Goal: Task Accomplishment & Management: Use online tool/utility

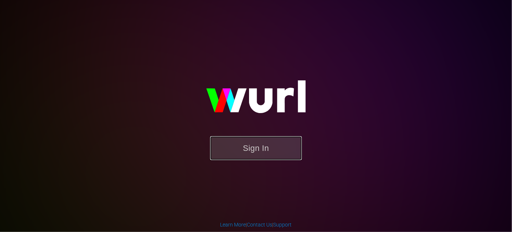
click at [239, 145] on button "Sign In" at bounding box center [256, 148] width 92 height 24
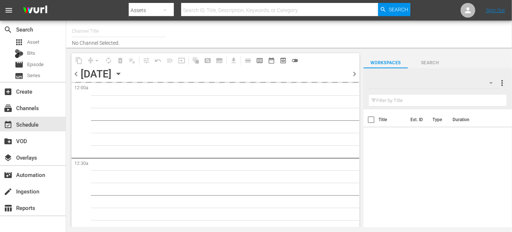
type input "ROKU-US -SPARK TV (1077)"
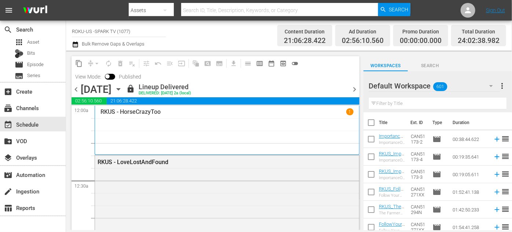
click at [122, 89] on icon "button" at bounding box center [118, 89] width 8 height 8
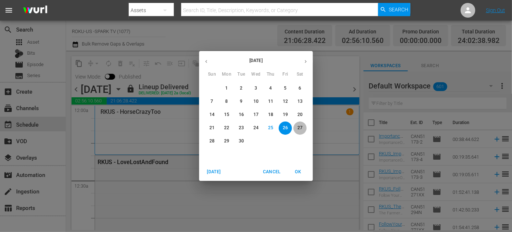
click at [298, 127] on p "27" at bounding box center [299, 128] width 5 height 6
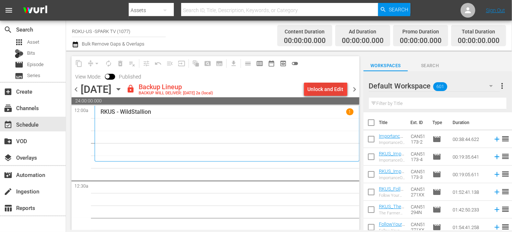
click at [320, 87] on div "Unlock and Edit" at bounding box center [326, 89] width 36 height 13
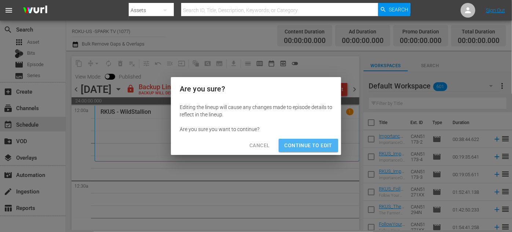
click at [306, 144] on span "Continue to Edit" at bounding box center [309, 145] width 48 height 9
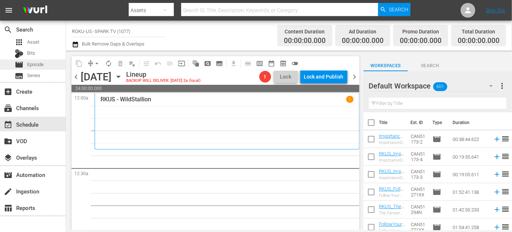
click at [33, 65] on span "Episode" at bounding box center [35, 64] width 17 height 7
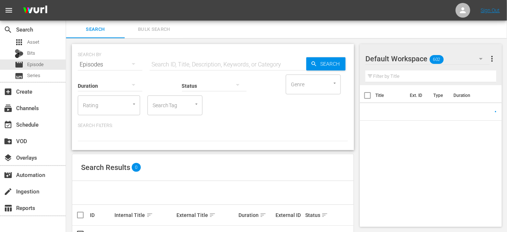
click at [191, 63] on input "text" at bounding box center [228, 65] width 157 height 18
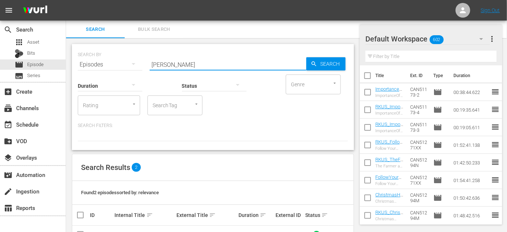
scroll to position [43, 0]
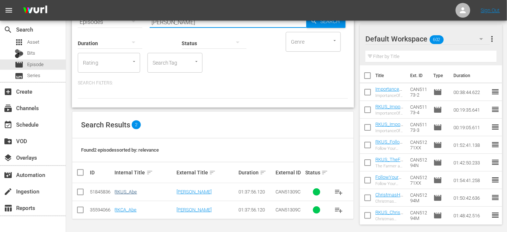
type input "[PERSON_NAME]"
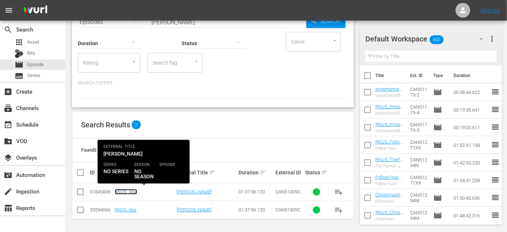
click at [126, 190] on link "RKUS_Abe" at bounding box center [126, 192] width 22 height 6
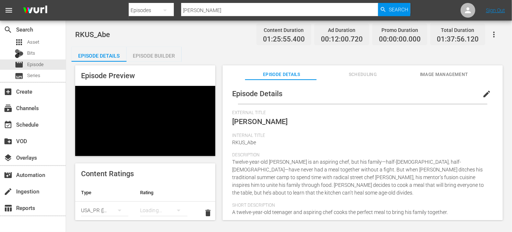
click at [162, 54] on div "Episode Builder" at bounding box center [154, 56] width 55 height 18
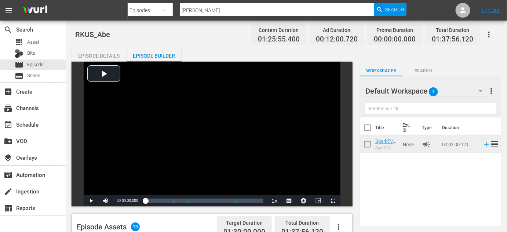
click at [489, 33] on icon "button" at bounding box center [488, 34] width 9 height 9
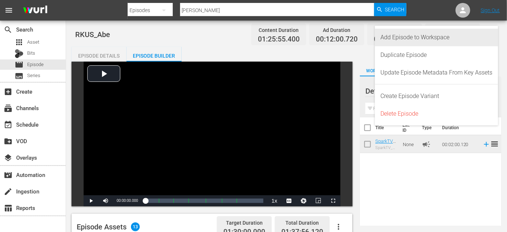
click at [424, 39] on div "Add Episode to Workspace" at bounding box center [437, 38] width 112 height 18
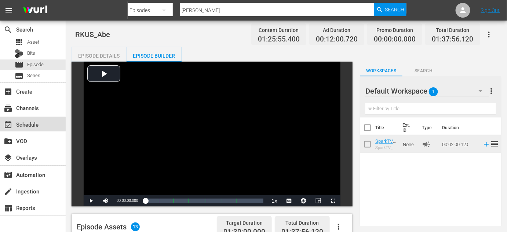
click at [33, 123] on div "event_available Schedule" at bounding box center [20, 123] width 41 height 7
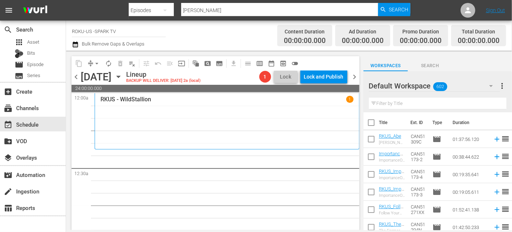
click at [370, 139] on input "checkbox" at bounding box center [370, 140] width 15 height 15
checkbox input "true"
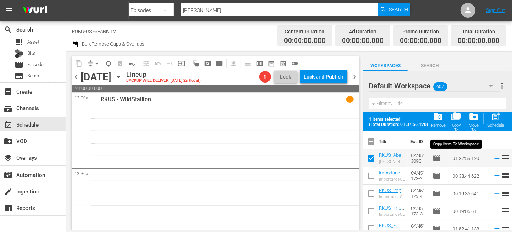
click at [454, 114] on span "folder_copy" at bounding box center [456, 116] width 10 height 10
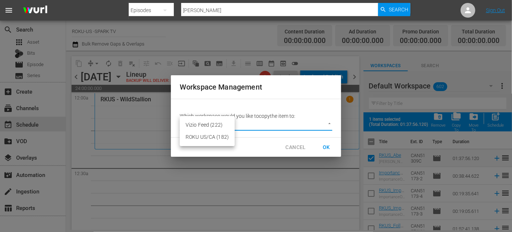
click at [329, 124] on body "menu Search By Episodes Search ID, Title, Description, Keywords, or Category Ab…" at bounding box center [256, 116] width 512 height 232
click at [211, 139] on li "ROKU US/CA (182)" at bounding box center [207, 137] width 55 height 12
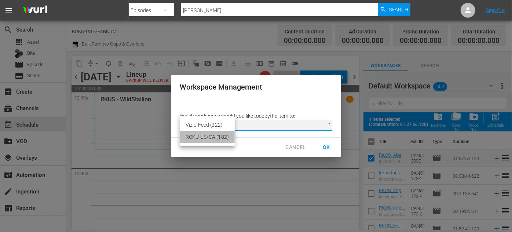
type input "2211"
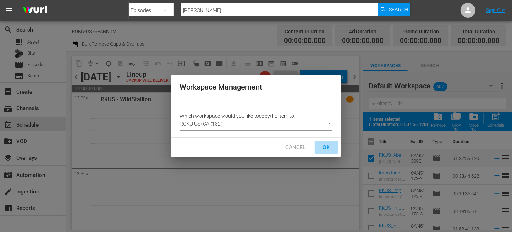
click at [327, 148] on span "OK" at bounding box center [326, 147] width 12 height 9
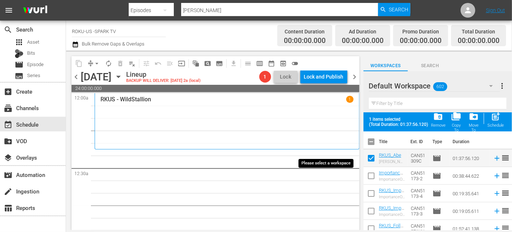
checkbox input "false"
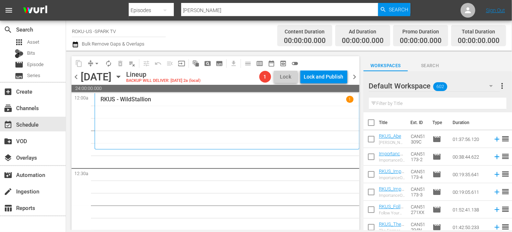
click at [493, 85] on icon "button" at bounding box center [491, 85] width 9 height 9
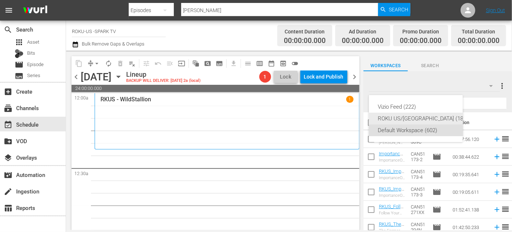
click at [405, 117] on div "ROKU US/[GEOGRAPHIC_DATA] (183)" at bounding box center [423, 119] width 91 height 12
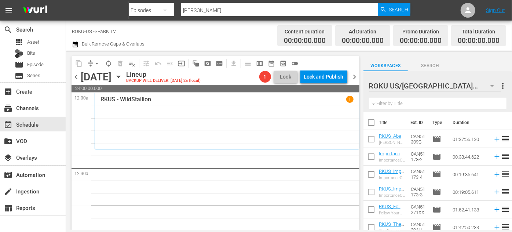
click at [408, 105] on input "text" at bounding box center [438, 104] width 138 height 12
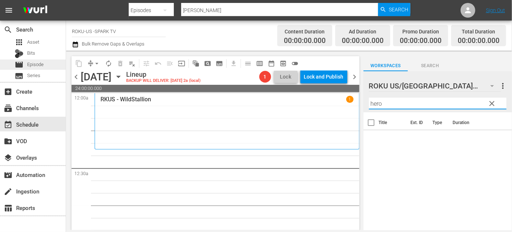
type input "hero"
click at [35, 65] on span "Episode" at bounding box center [35, 64] width 17 height 7
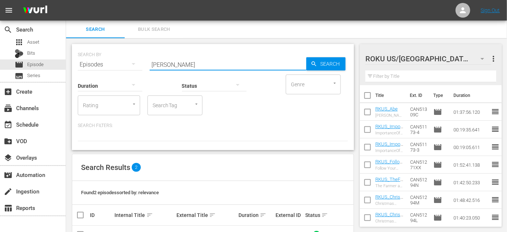
drag, startPoint x: 171, startPoint y: 67, endPoint x: 149, endPoint y: 63, distance: 23.2
click at [149, 63] on div "SEARCH BY Search By Episodes Search ID, Title, Description, Keywords, or Catego…" at bounding box center [213, 60] width 270 height 26
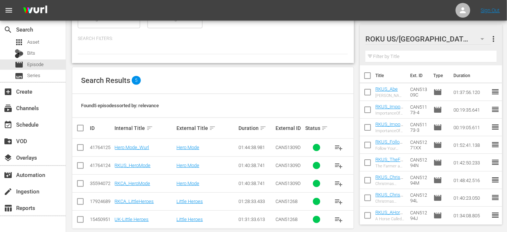
scroll to position [96, 0]
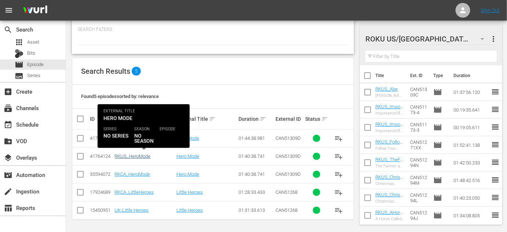
type input "hero"
click at [122, 156] on link "RKUS_HeroMode" at bounding box center [133, 156] width 36 height 6
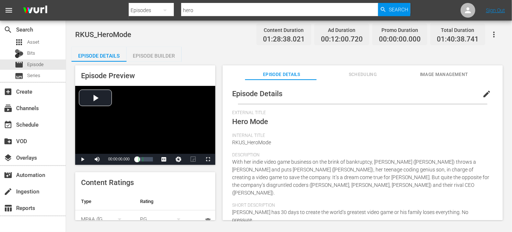
click at [153, 58] on div "Episode Builder" at bounding box center [154, 56] width 55 height 18
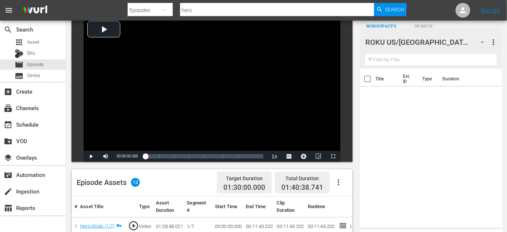
scroll to position [33, 0]
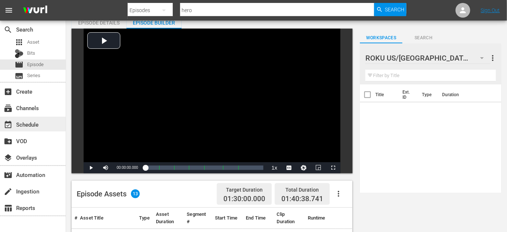
click at [14, 121] on div "event_available Schedule" at bounding box center [20, 123] width 41 height 7
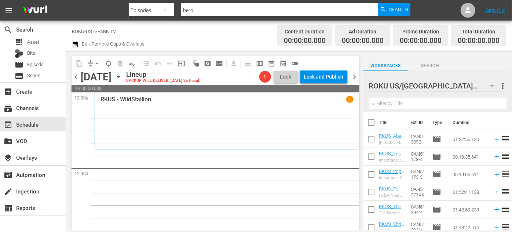
click at [491, 86] on icon "button" at bounding box center [492, 86] width 4 height 2
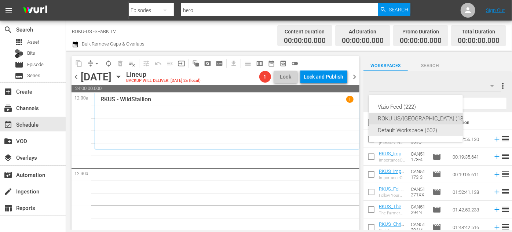
click at [398, 132] on div "Default Workspace (602)" at bounding box center [423, 130] width 91 height 12
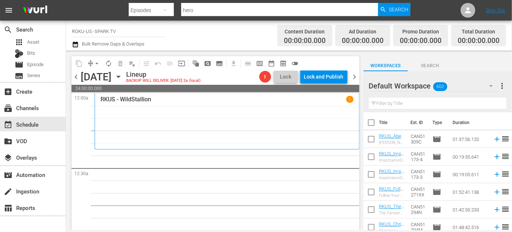
click at [401, 104] on input "text" at bounding box center [438, 104] width 138 height 12
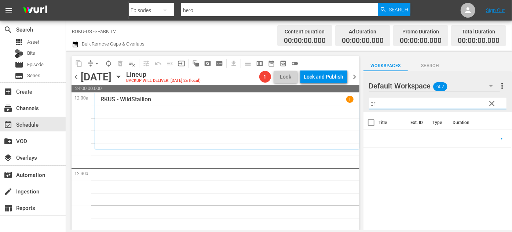
type input "e"
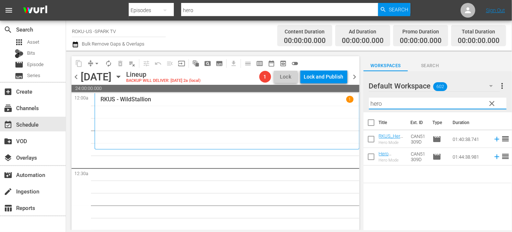
type input "hero"
click at [371, 140] on input "checkbox" at bounding box center [370, 140] width 15 height 15
checkbox input "true"
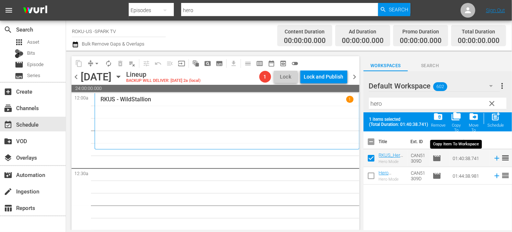
click at [459, 122] on div "folder_copy Copy To" at bounding box center [456, 121] width 12 height 21
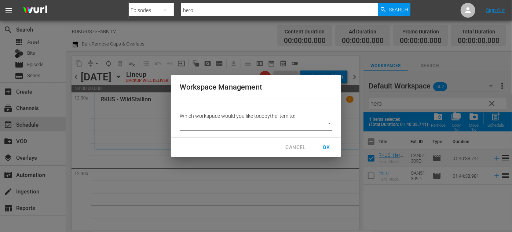
click at [327, 124] on body "menu Search By Episodes Search ID, Title, Description, Keywords, or Category he…" at bounding box center [256, 116] width 512 height 232
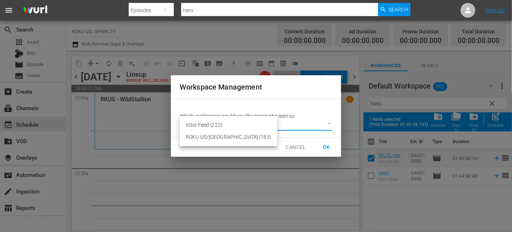
click at [205, 136] on li "ROKU US/[GEOGRAPHIC_DATA] (183)" at bounding box center [229, 137] width 98 height 12
type input "2211"
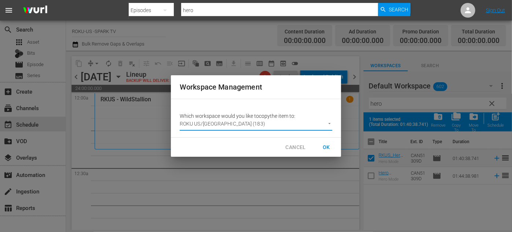
click at [328, 145] on span "OK" at bounding box center [326, 147] width 12 height 9
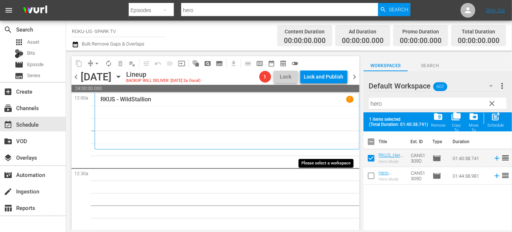
checkbox input "false"
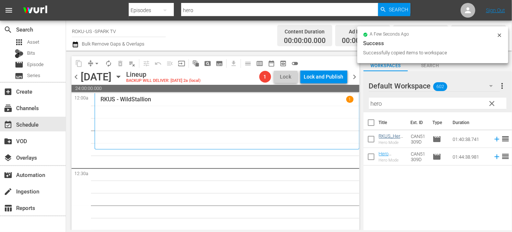
drag, startPoint x: 371, startPoint y: 157, endPoint x: 379, endPoint y: 156, distance: 8.1
click at [371, 157] on input "checkbox" at bounding box center [370, 157] width 15 height 15
checkbox input "true"
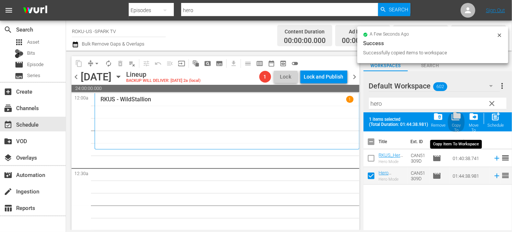
click at [455, 119] on span "folder_copy" at bounding box center [456, 116] width 10 height 10
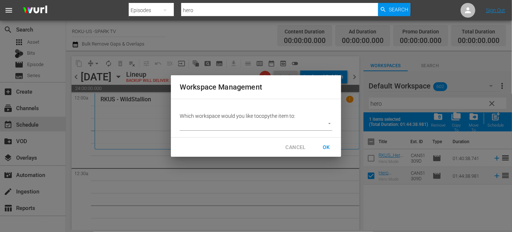
click at [315, 126] on body "menu Search By Episodes Search ID, Title, Description, Keywords, or Category he…" at bounding box center [256, 116] width 512 height 232
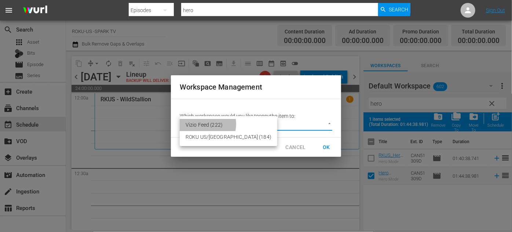
click at [203, 124] on li "Vizio Feed (222)" at bounding box center [229, 125] width 98 height 12
type input "2229"
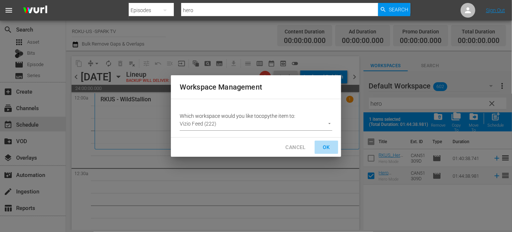
click at [326, 147] on span "OK" at bounding box center [326, 147] width 12 height 9
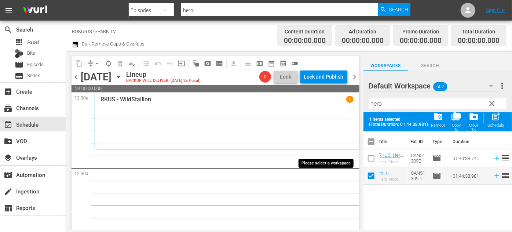
checkbox input "false"
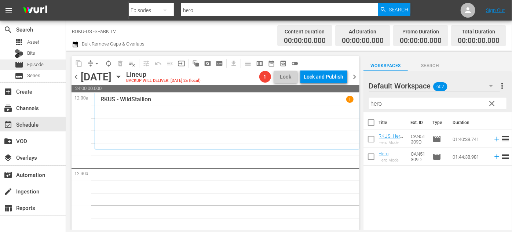
click at [41, 64] on span "Episode" at bounding box center [35, 64] width 17 height 7
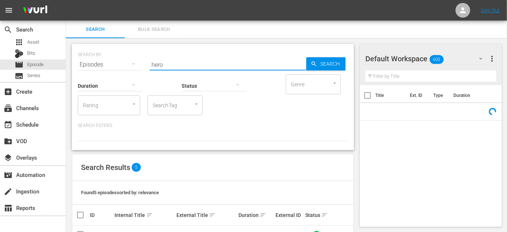
click at [127, 65] on div "SEARCH BY Search By Episodes Search ID, Title, Description, Keywords, or Catego…" at bounding box center [213, 60] width 270 height 26
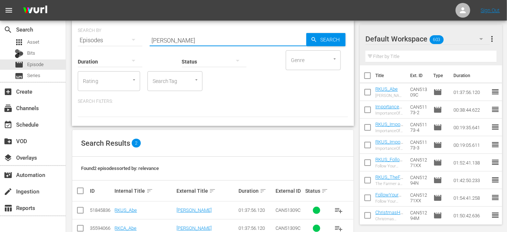
scroll to position [43, 0]
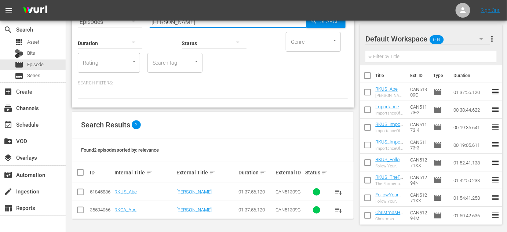
type input "[PERSON_NAME]"
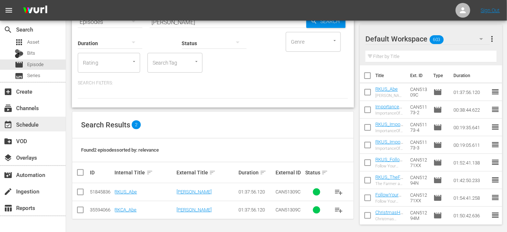
click at [30, 125] on div "event_available Schedule" at bounding box center [20, 123] width 41 height 7
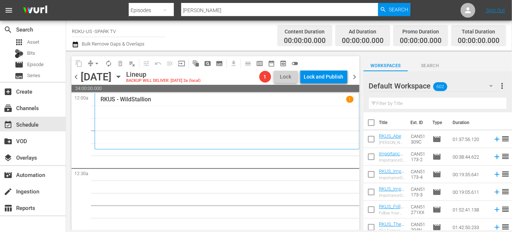
click at [489, 87] on icon "button" at bounding box center [491, 85] width 9 height 9
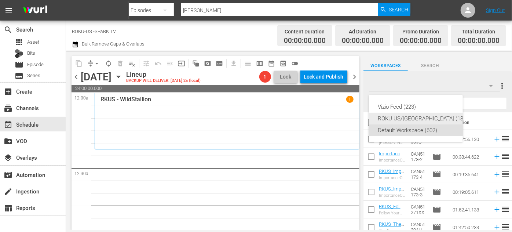
click at [409, 115] on div "ROKU US/[GEOGRAPHIC_DATA] (184)" at bounding box center [423, 119] width 91 height 12
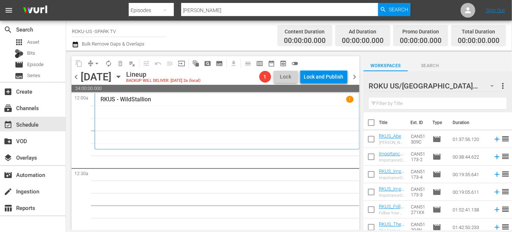
click at [403, 101] on input "text" at bounding box center [438, 104] width 138 height 12
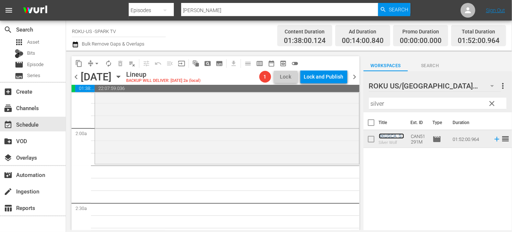
scroll to position [300, 0]
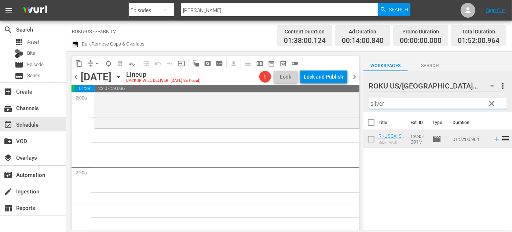
drag, startPoint x: 386, startPoint y: 103, endPoint x: 359, endPoint y: 98, distance: 27.6
click at [360, 100] on div "content_copy compress arrow_drop_down autorenew_outlined delete_forever_outline…" at bounding box center [289, 140] width 446 height 179
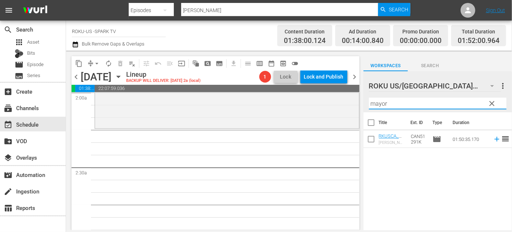
drag, startPoint x: 398, startPoint y: 103, endPoint x: 360, endPoint y: 100, distance: 38.2
click at [360, 100] on div "content_copy compress arrow_drop_down autorenew_outlined delete_forever_outline…" at bounding box center [289, 140] width 446 height 179
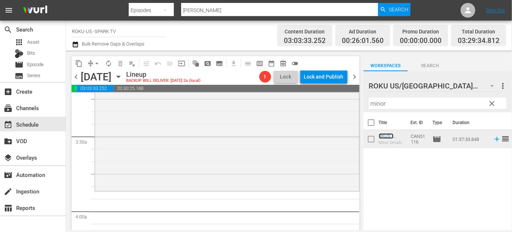
scroll to position [500, 0]
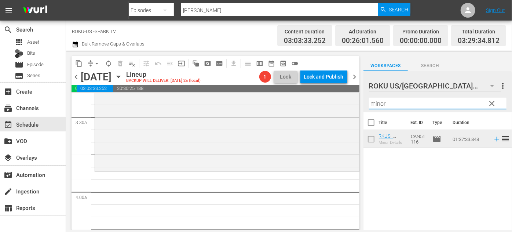
drag, startPoint x: 390, startPoint y: 104, endPoint x: 362, endPoint y: 101, distance: 28.0
click at [364, 103] on div "ROKU US/CA 184 ROKU US/[GEOGRAPHIC_DATA] more_vert clear Filter by Title minor" at bounding box center [437, 91] width 149 height 41
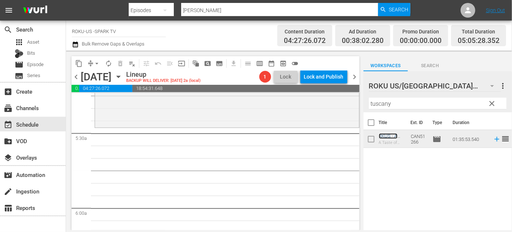
scroll to position [800, 0]
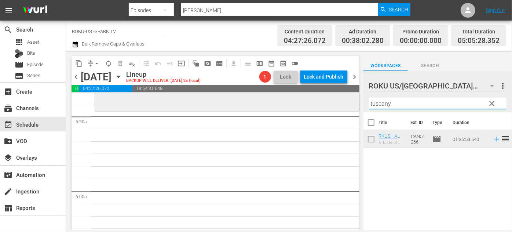
drag, startPoint x: 400, startPoint y: 105, endPoint x: 348, endPoint y: 103, distance: 52.8
click at [348, 103] on div "content_copy compress arrow_drop_down autorenew_outlined delete_forever_outline…" at bounding box center [289, 140] width 446 height 179
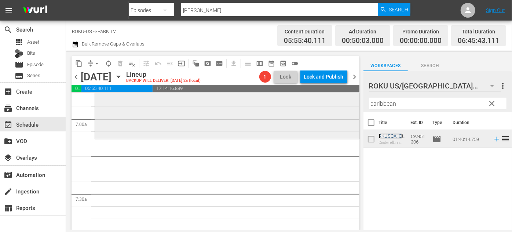
scroll to position [1033, 0]
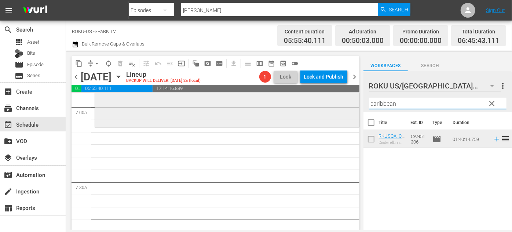
drag, startPoint x: 414, startPoint y: 102, endPoint x: 343, endPoint y: 100, distance: 71.5
click at [343, 100] on div "content_copy compress arrow_drop_down autorenew_outlined delete_forever_outline…" at bounding box center [289, 140] width 446 height 179
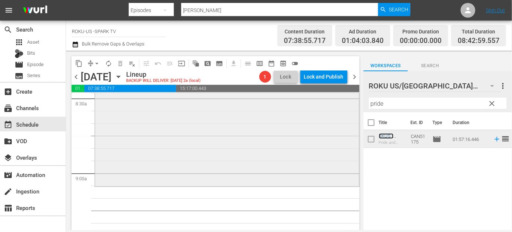
scroll to position [1300, 0]
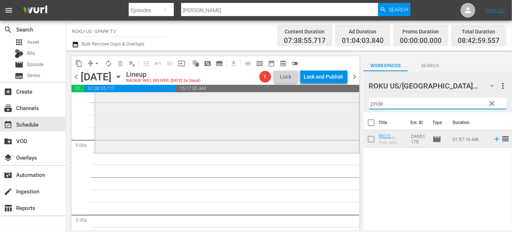
drag, startPoint x: 395, startPoint y: 105, endPoint x: 322, endPoint y: 102, distance: 73.0
click at [323, 103] on div "content_copy compress arrow_drop_down autorenew_outlined delete_forever_outline…" at bounding box center [289, 140] width 446 height 179
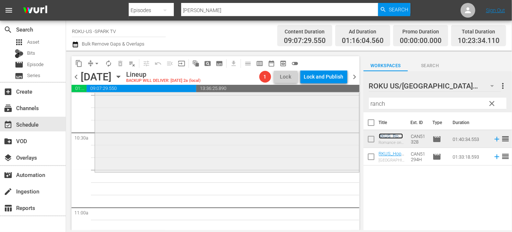
scroll to position [1567, 0]
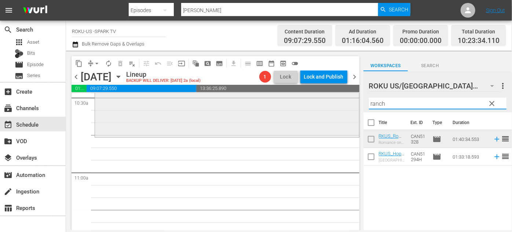
drag, startPoint x: 391, startPoint y: 103, endPoint x: 340, endPoint y: 101, distance: 51.0
click at [339, 102] on div "content_copy compress arrow_drop_down autorenew_outlined delete_forever_outline…" at bounding box center [289, 140] width 446 height 179
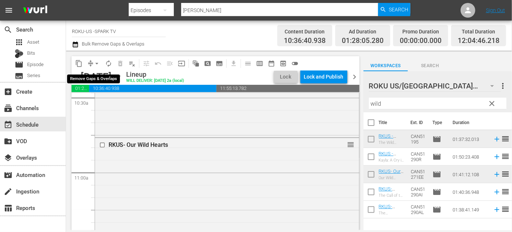
click at [95, 64] on span "arrow_drop_down" at bounding box center [96, 63] width 7 height 7
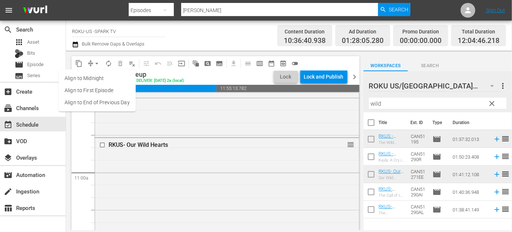
click at [114, 100] on li "Align to End of Previous Day" at bounding box center [97, 102] width 77 height 12
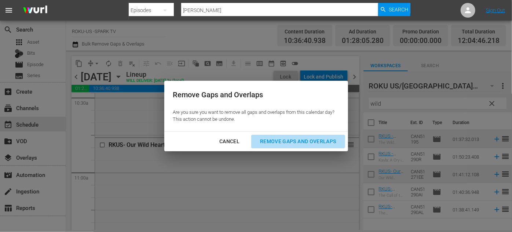
click at [271, 139] on div "Remove Gaps and Overlaps" at bounding box center [298, 141] width 88 height 9
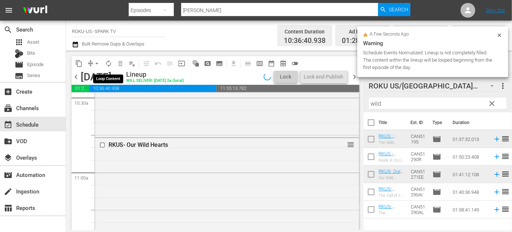
click at [106, 64] on span "autorenew_outlined" at bounding box center [108, 63] width 7 height 7
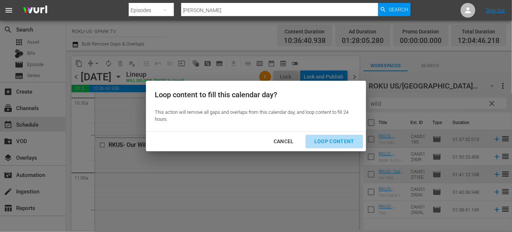
click at [339, 142] on div "Loop Content" at bounding box center [334, 141] width 52 height 9
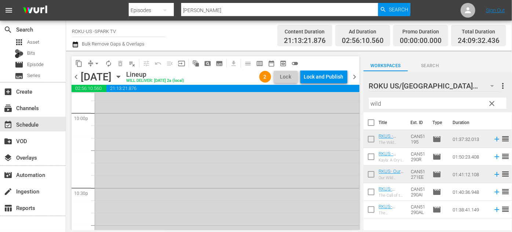
scroll to position [3267, 0]
click at [320, 74] on div "Lock and Publish" at bounding box center [324, 76] width 40 height 13
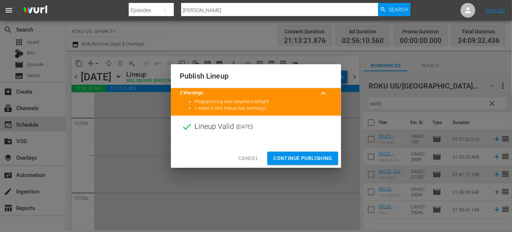
click at [303, 157] on span "Continue Publishing" at bounding box center [302, 158] width 59 height 9
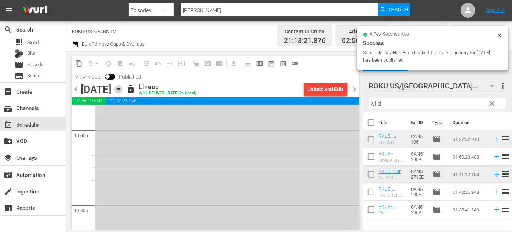
click at [122, 88] on icon "button" at bounding box center [118, 89] width 8 height 8
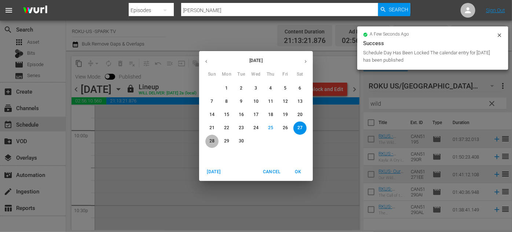
click at [209, 139] on span "28" at bounding box center [211, 141] width 13 height 6
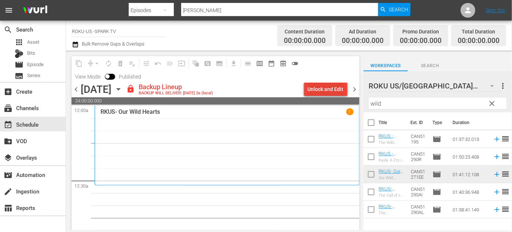
click at [319, 91] on div "Unlock and Edit" at bounding box center [326, 89] width 36 height 13
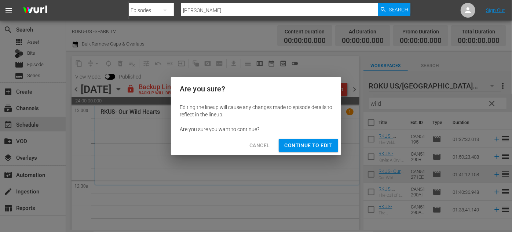
click at [318, 145] on span "Continue to Edit" at bounding box center [309, 145] width 48 height 9
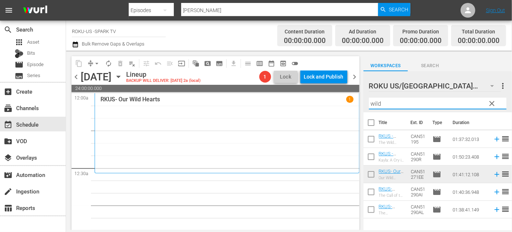
drag, startPoint x: 394, startPoint y: 102, endPoint x: 371, endPoint y: 102, distance: 23.1
click at [371, 102] on input "wild" at bounding box center [438, 104] width 138 height 12
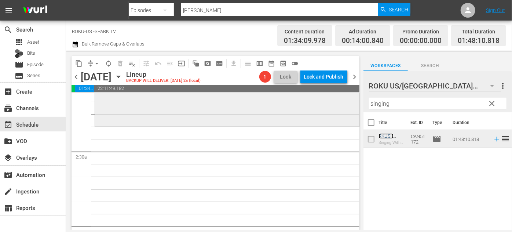
scroll to position [333, 0]
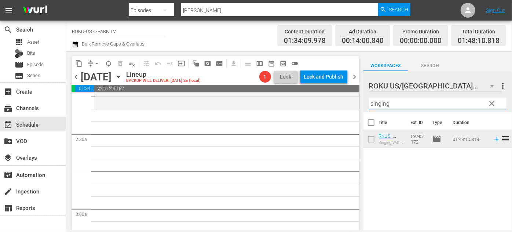
drag, startPoint x: 395, startPoint y: 100, endPoint x: 355, endPoint y: 104, distance: 39.8
click at [355, 104] on div "content_copy compress arrow_drop_down autorenew_outlined delete_forever_outline…" at bounding box center [289, 140] width 446 height 179
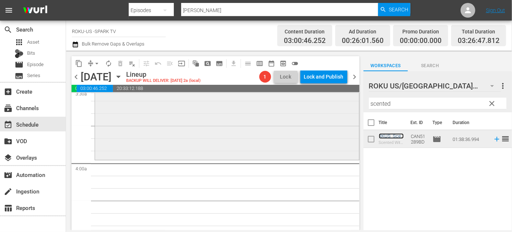
scroll to position [567, 0]
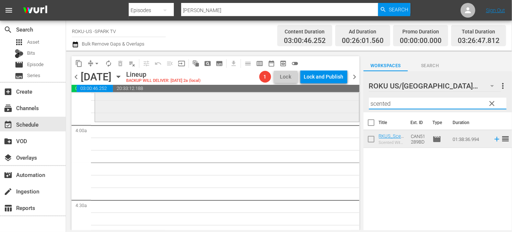
drag, startPoint x: 400, startPoint y: 102, endPoint x: 329, endPoint y: 101, distance: 71.5
click at [329, 101] on div "content_copy compress arrow_drop_down autorenew_outlined delete_forever_outline…" at bounding box center [289, 140] width 446 height 179
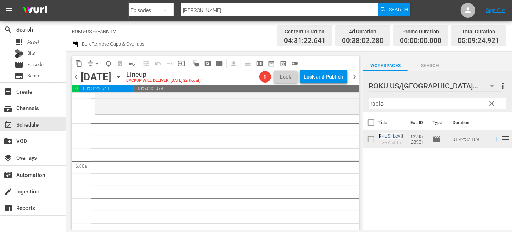
scroll to position [833, 0]
drag, startPoint x: 400, startPoint y: 103, endPoint x: 355, endPoint y: 102, distance: 44.7
click at [355, 102] on div "content_copy compress arrow_drop_down autorenew_outlined delete_forever_outline…" at bounding box center [289, 140] width 446 height 179
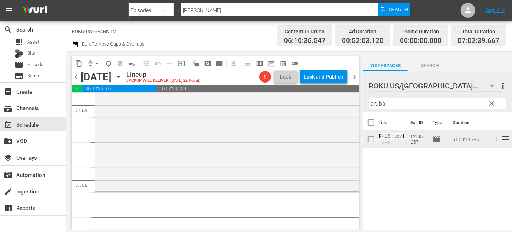
scroll to position [1067, 0]
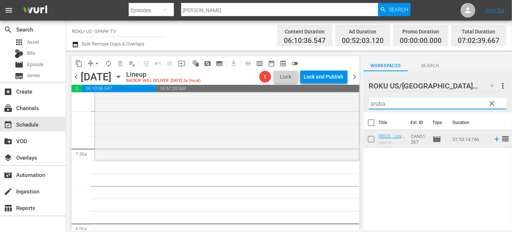
drag, startPoint x: 391, startPoint y: 104, endPoint x: 357, endPoint y: 102, distance: 34.1
click at [357, 102] on div "content_copy compress arrow_drop_down autorenew_outlined delete_forever_outline…" at bounding box center [289, 140] width 446 height 179
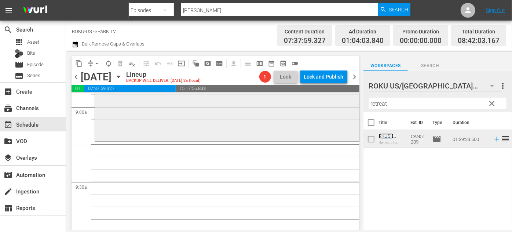
scroll to position [1333, 0]
drag, startPoint x: 405, startPoint y: 104, endPoint x: 341, endPoint y: 104, distance: 64.2
click at [341, 104] on div "content_copy compress arrow_drop_down autorenew_outlined delete_forever_outline…" at bounding box center [289, 140] width 446 height 179
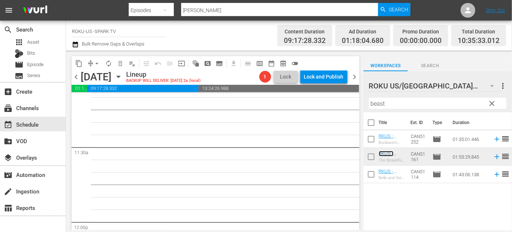
scroll to position [1633, 0]
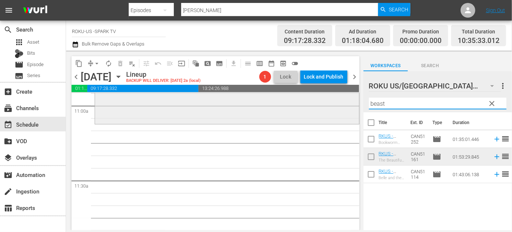
drag, startPoint x: 410, startPoint y: 101, endPoint x: 341, endPoint y: 104, distance: 68.6
click at [341, 104] on div "content_copy compress arrow_drop_down autorenew_outlined delete_forever_outline…" at bounding box center [289, 140] width 446 height 179
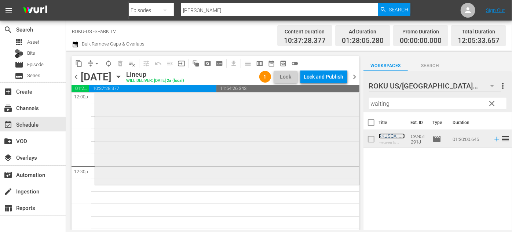
scroll to position [1800, 0]
click at [98, 63] on span "arrow_drop_down" at bounding box center [96, 63] width 7 height 7
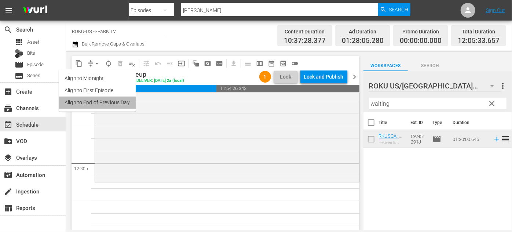
click at [114, 103] on li "Align to End of Previous Day" at bounding box center [97, 102] width 77 height 12
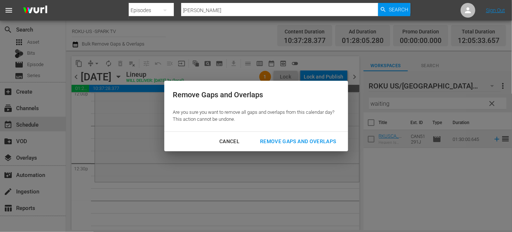
drag, startPoint x: 277, startPoint y: 140, endPoint x: 225, endPoint y: 133, distance: 52.6
click at [277, 141] on div "Remove Gaps and Overlaps" at bounding box center [298, 141] width 88 height 9
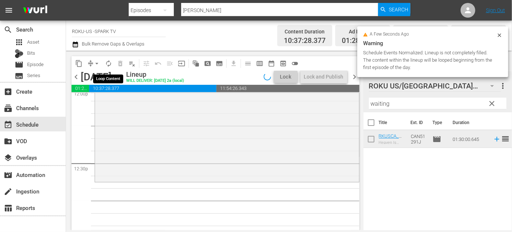
click at [109, 65] on span "autorenew_outlined" at bounding box center [108, 63] width 7 height 7
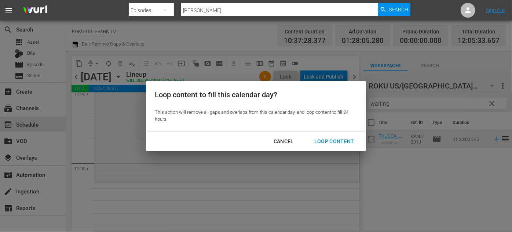
click at [329, 142] on div "Loop Content" at bounding box center [334, 141] width 52 height 9
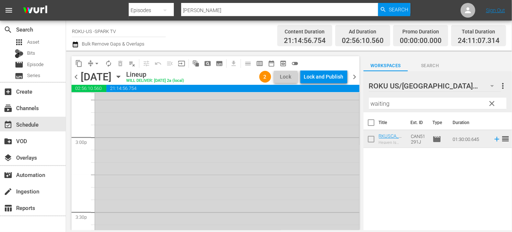
scroll to position [2133, 0]
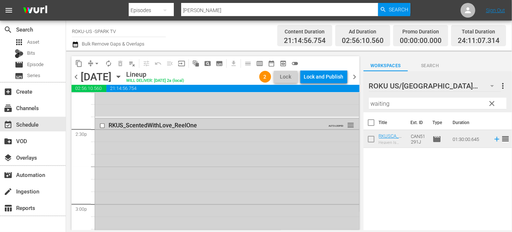
click at [103, 125] on input "checkbox" at bounding box center [103, 126] width 8 height 6
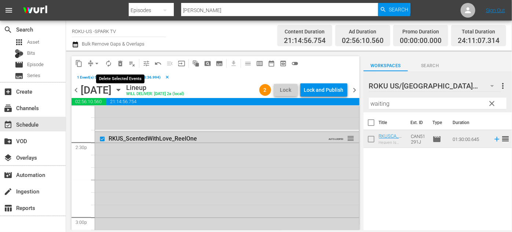
click at [119, 66] on span "delete_forever_outlined" at bounding box center [120, 63] width 7 height 7
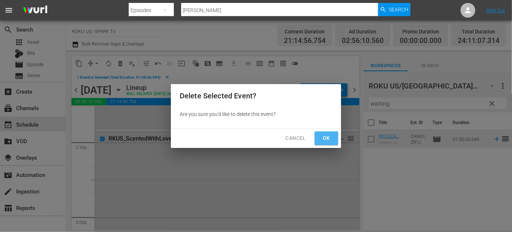
click at [326, 138] on span "Ok" at bounding box center [326, 137] width 12 height 9
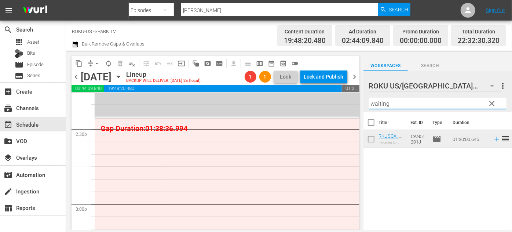
drag, startPoint x: 397, startPoint y: 104, endPoint x: 343, endPoint y: 101, distance: 54.3
click at [343, 101] on div "content_copy compress arrow_drop_down autorenew_outlined delete_forever_outline…" at bounding box center [289, 140] width 446 height 179
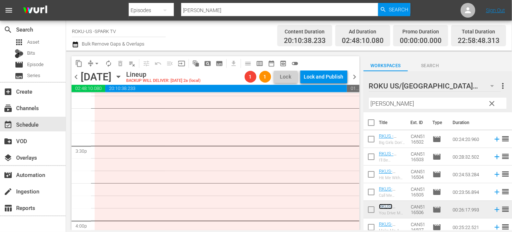
scroll to position [2233, 0]
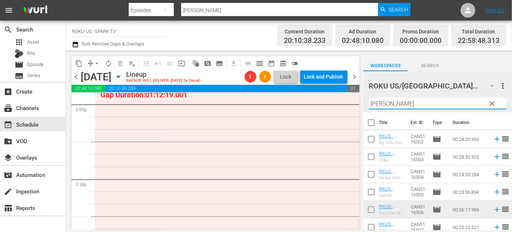
drag, startPoint x: 402, startPoint y: 100, endPoint x: 349, endPoint y: 99, distance: 53.2
click at [349, 99] on div "content_copy compress arrow_drop_down autorenew_outlined delete_forever_outline…" at bounding box center [289, 140] width 446 height 179
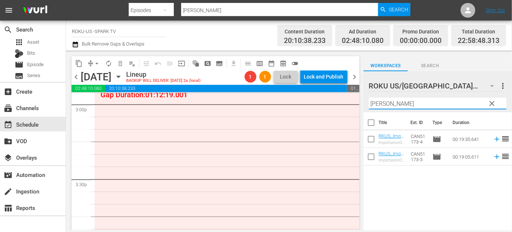
click at [364, 100] on div "ROKU US/CA 184 ROKU US/[GEOGRAPHIC_DATA] more_vert clear Filter by Title [PERSO…" at bounding box center [437, 91] width 149 height 41
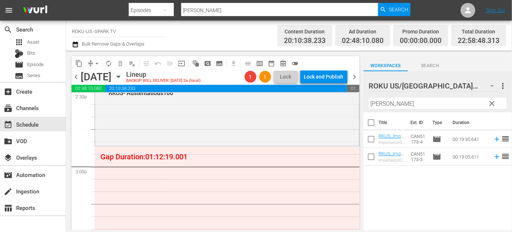
scroll to position [2167, 0]
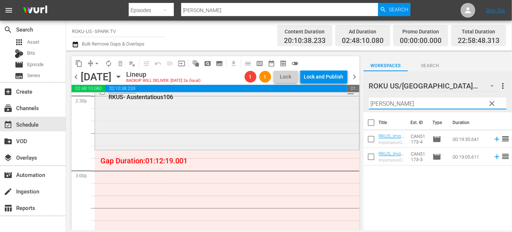
drag, startPoint x: 395, startPoint y: 105, endPoint x: 339, endPoint y: 97, distance: 56.7
click at [339, 97] on div "content_copy compress arrow_drop_down autorenew_outlined delete_forever_outline…" at bounding box center [289, 140] width 446 height 179
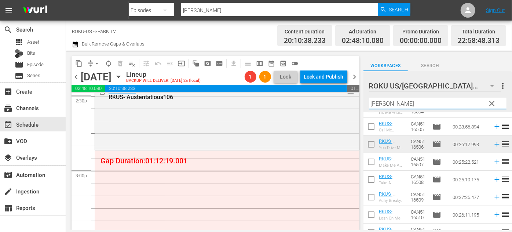
scroll to position [66, 0]
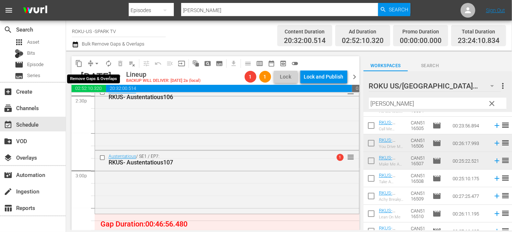
click at [96, 62] on span "arrow_drop_down" at bounding box center [96, 63] width 7 height 7
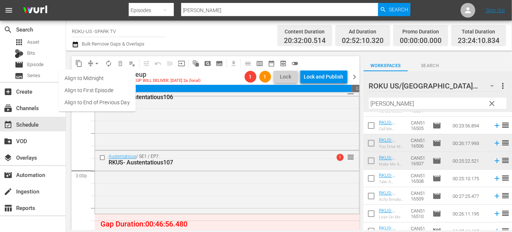
click at [109, 103] on li "Align to End of Previous Day" at bounding box center [97, 102] width 77 height 12
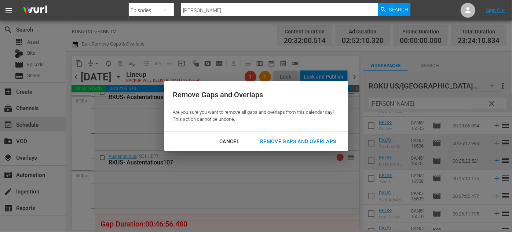
click at [292, 141] on div "Remove Gaps and Overlaps" at bounding box center [298, 141] width 88 height 9
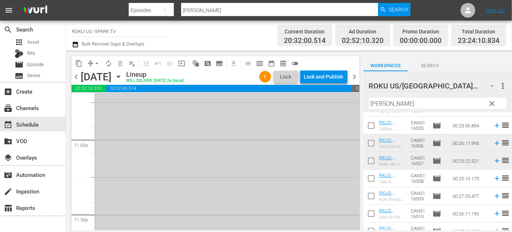
scroll to position [3321, 0]
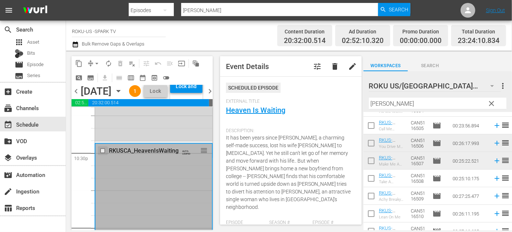
click at [104, 154] on input "checkbox" at bounding box center [104, 151] width 8 height 6
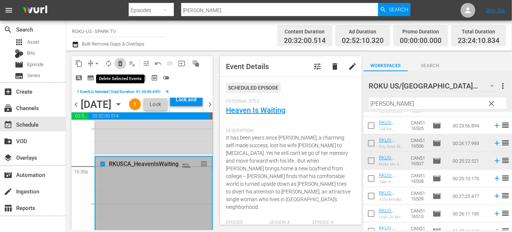
click at [121, 60] on span "delete_forever_outlined" at bounding box center [120, 63] width 7 height 7
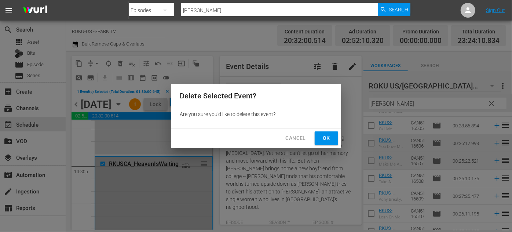
drag, startPoint x: 328, startPoint y: 130, endPoint x: 329, endPoint y: 134, distance: 4.1
click at [328, 131] on div "Cancel Ok" at bounding box center [256, 137] width 170 height 19
click at [329, 136] on span "Ok" at bounding box center [326, 137] width 12 height 9
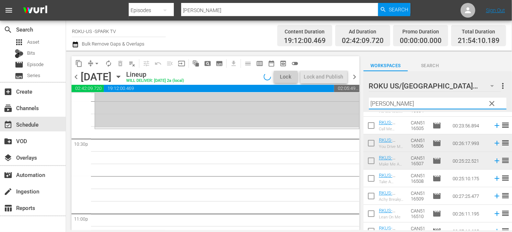
click at [352, 103] on div "content_copy compress arrow_drop_down autorenew_outlined delete_forever_outline…" at bounding box center [289, 140] width 446 height 179
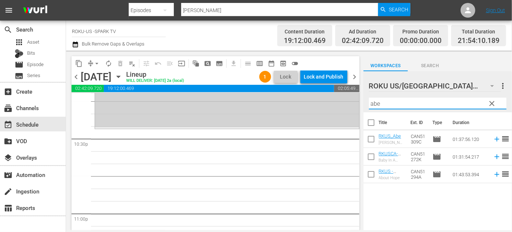
scroll to position [0, 0]
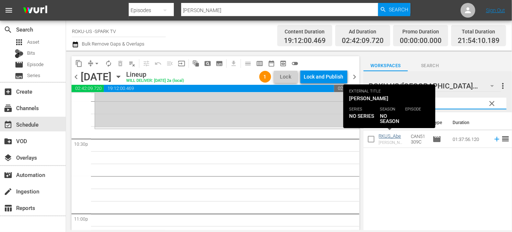
type input "abe"
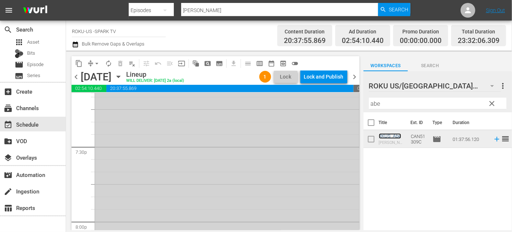
scroll to position [2797, 0]
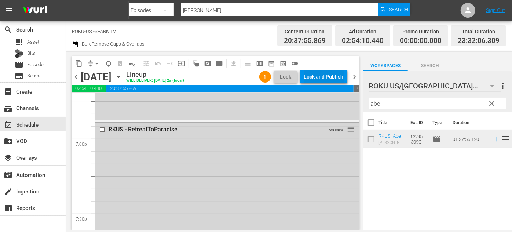
click at [326, 76] on div "Lock and Publish" at bounding box center [324, 76] width 40 height 13
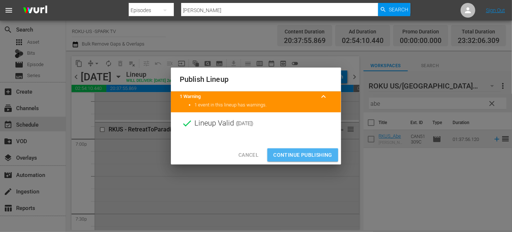
click at [304, 154] on span "Continue Publishing" at bounding box center [302, 154] width 59 height 9
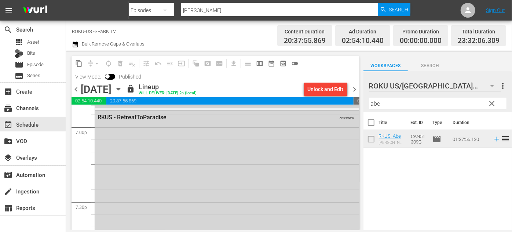
scroll to position [2810, 0]
